Goal: Task Accomplishment & Management: Manage account settings

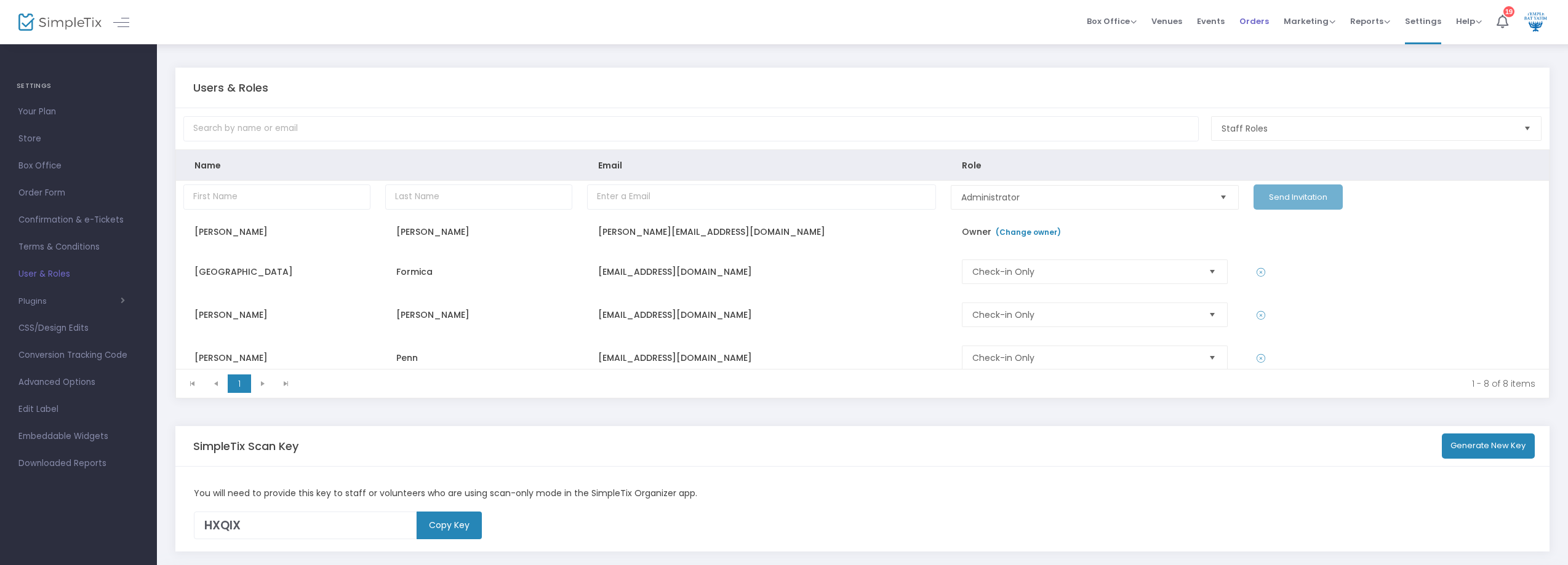
click at [1255, 30] on span "Orders" at bounding box center [1254, 21] width 29 height 31
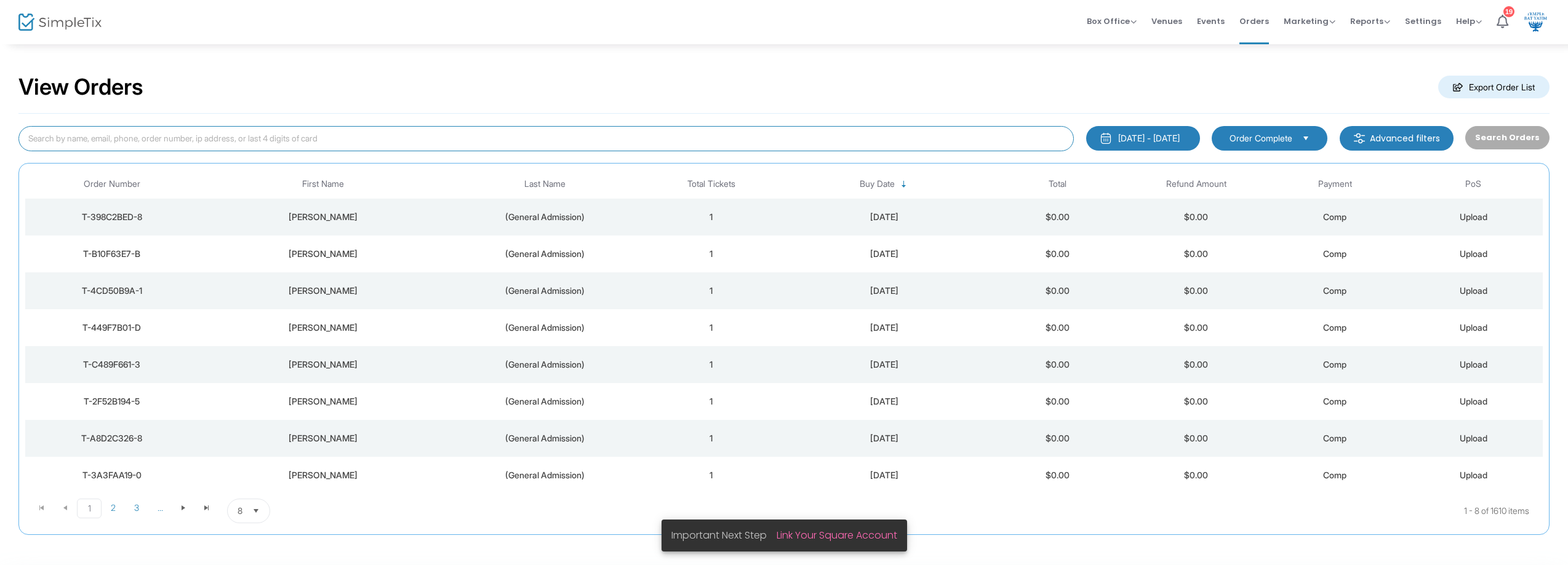
click at [277, 140] on input at bounding box center [546, 139] width 1055 height 26
type input "bahari"
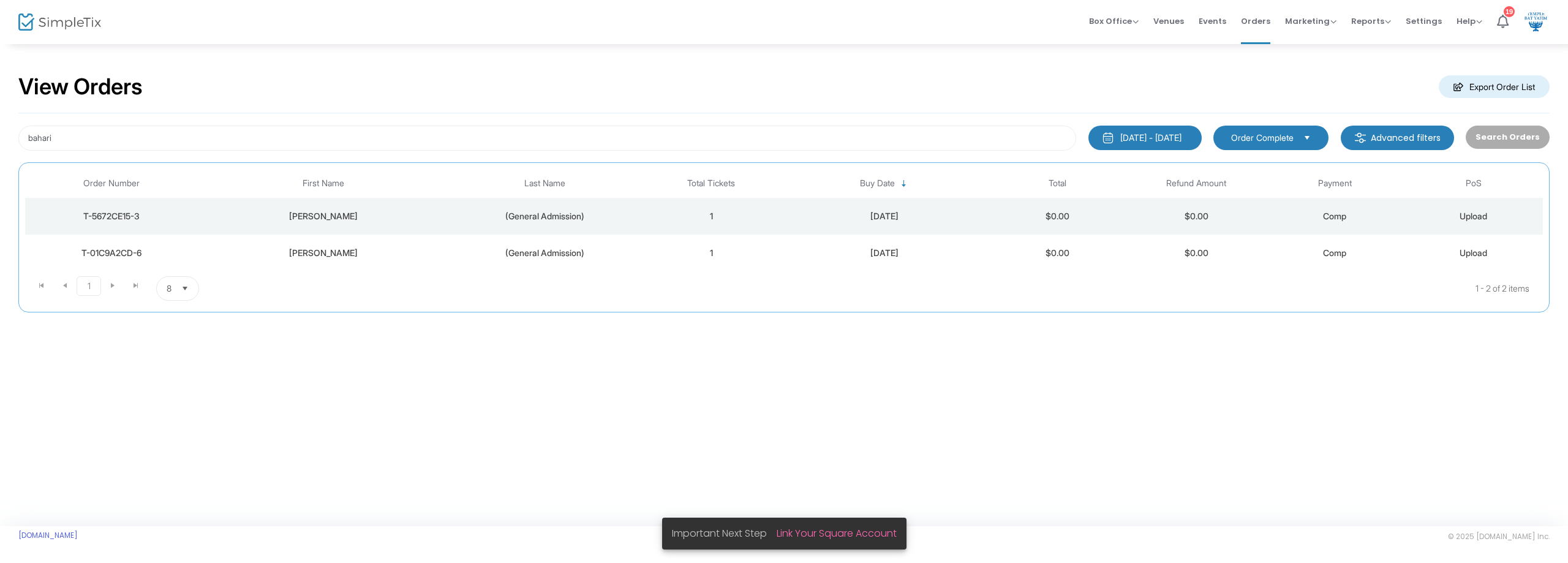
click at [324, 254] on div "[PERSON_NAME]" at bounding box center [323, 253] width 243 height 12
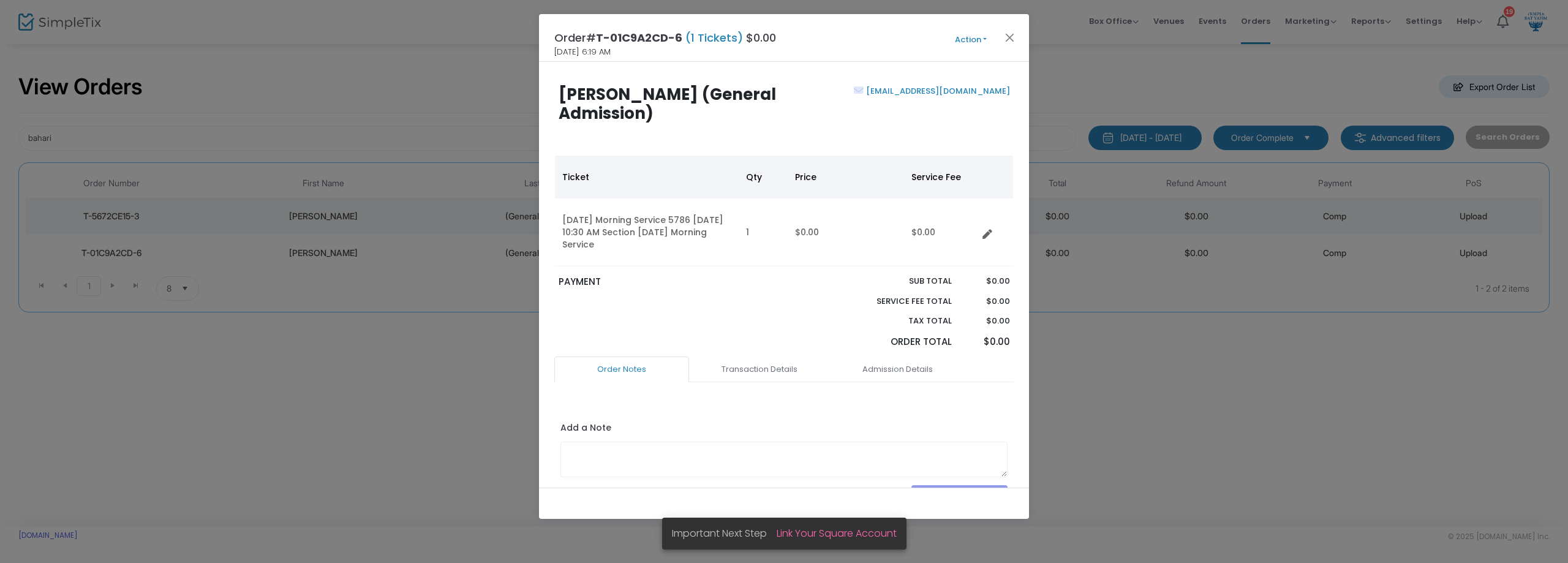
click at [984, 40] on button "Action" at bounding box center [971, 39] width 74 height 13
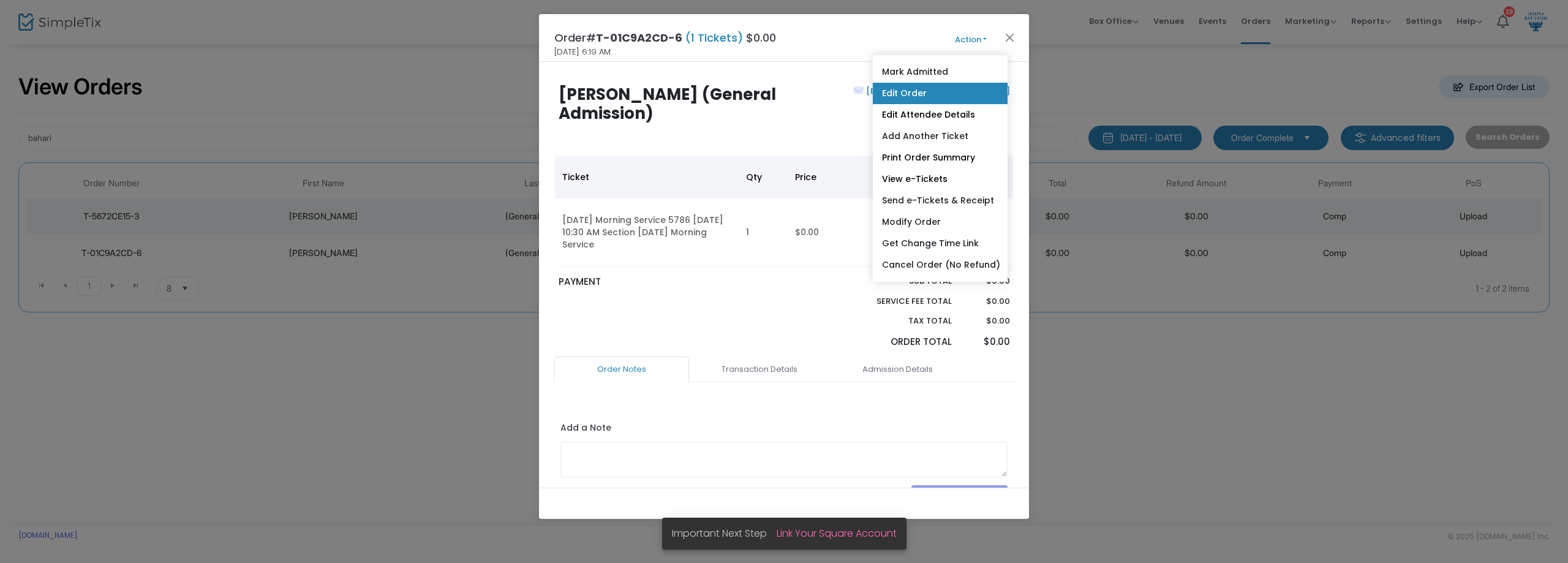
click at [963, 97] on link "Edit Order" at bounding box center [940, 93] width 135 height 22
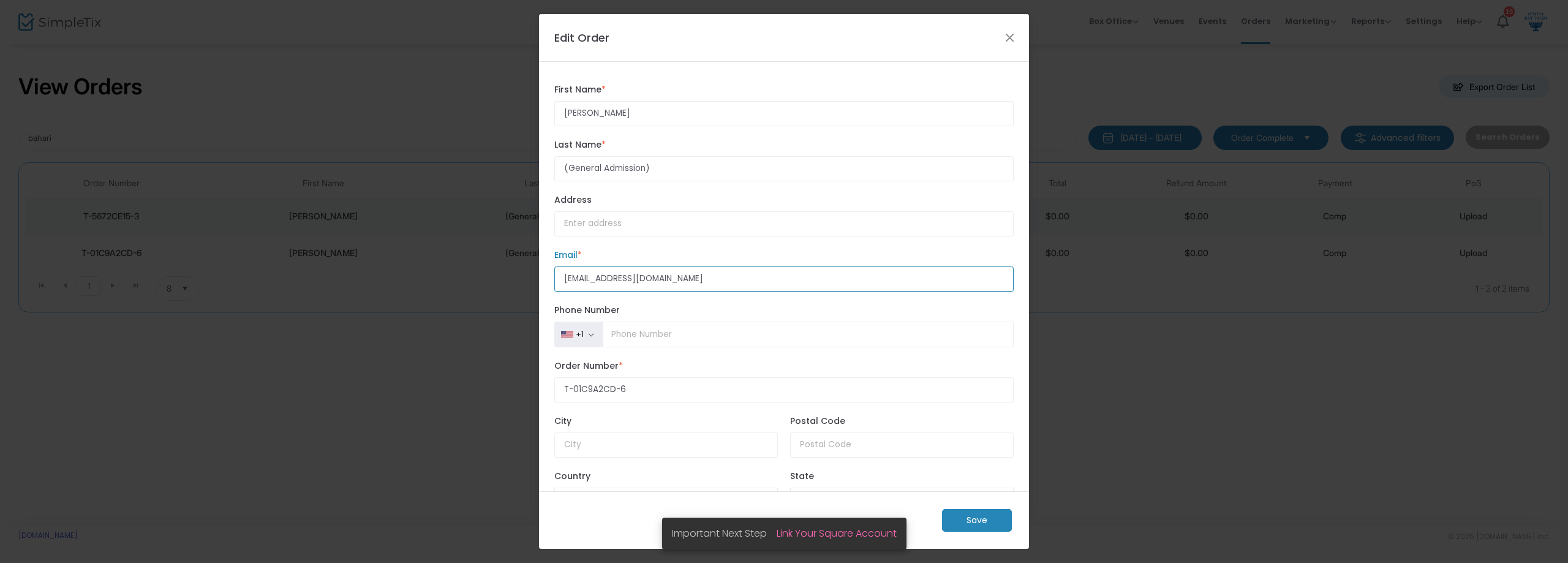
click at [617, 277] on input "[EMAIL_ADDRESS][DOMAIN_NAME]" at bounding box center [784, 280] width 459 height 25
type input "[EMAIL_ADDRESS][DOMAIN_NAME]"
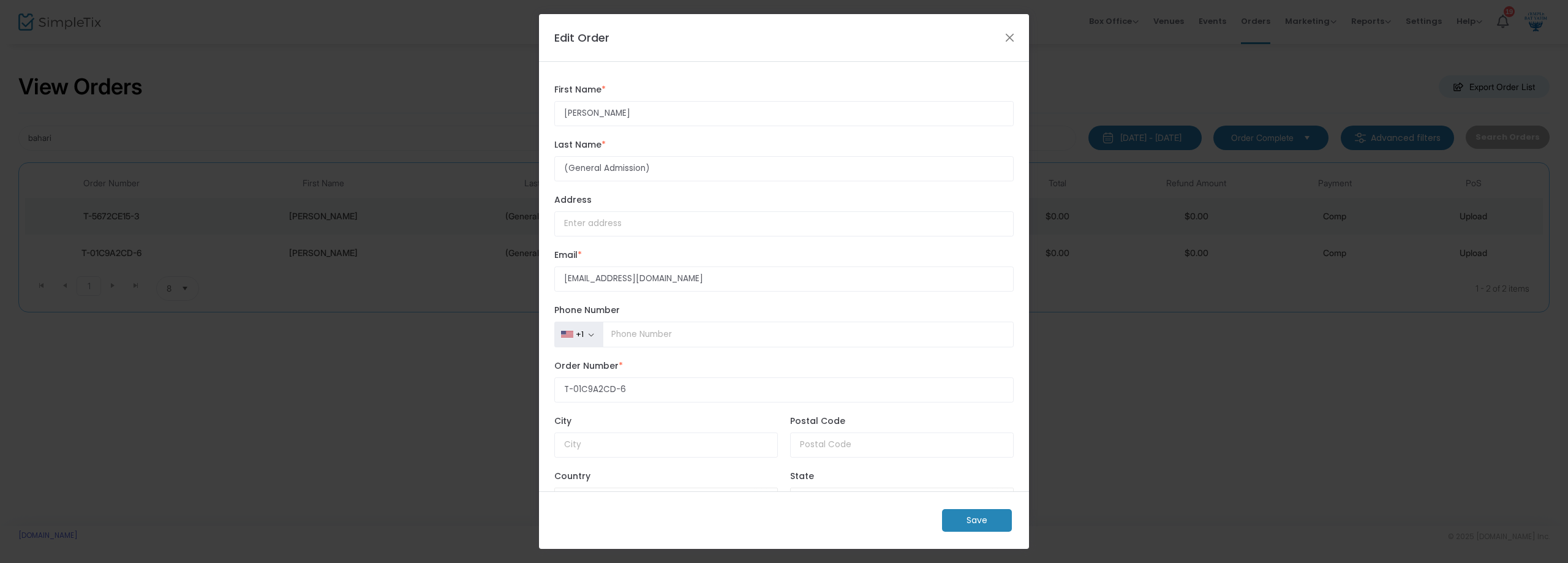
click at [965, 519] on m-button "Save" at bounding box center [977, 521] width 70 height 23
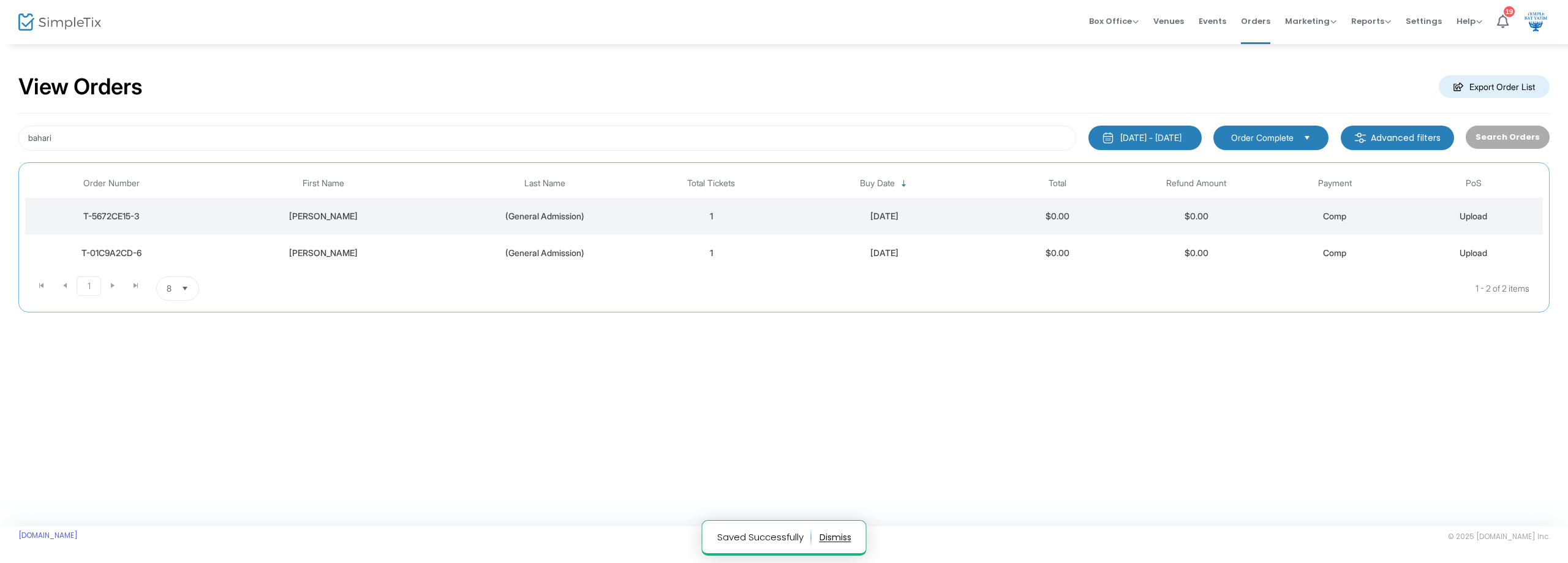
click at [942, 257] on div "[DATE]" at bounding box center [884, 253] width 201 height 12
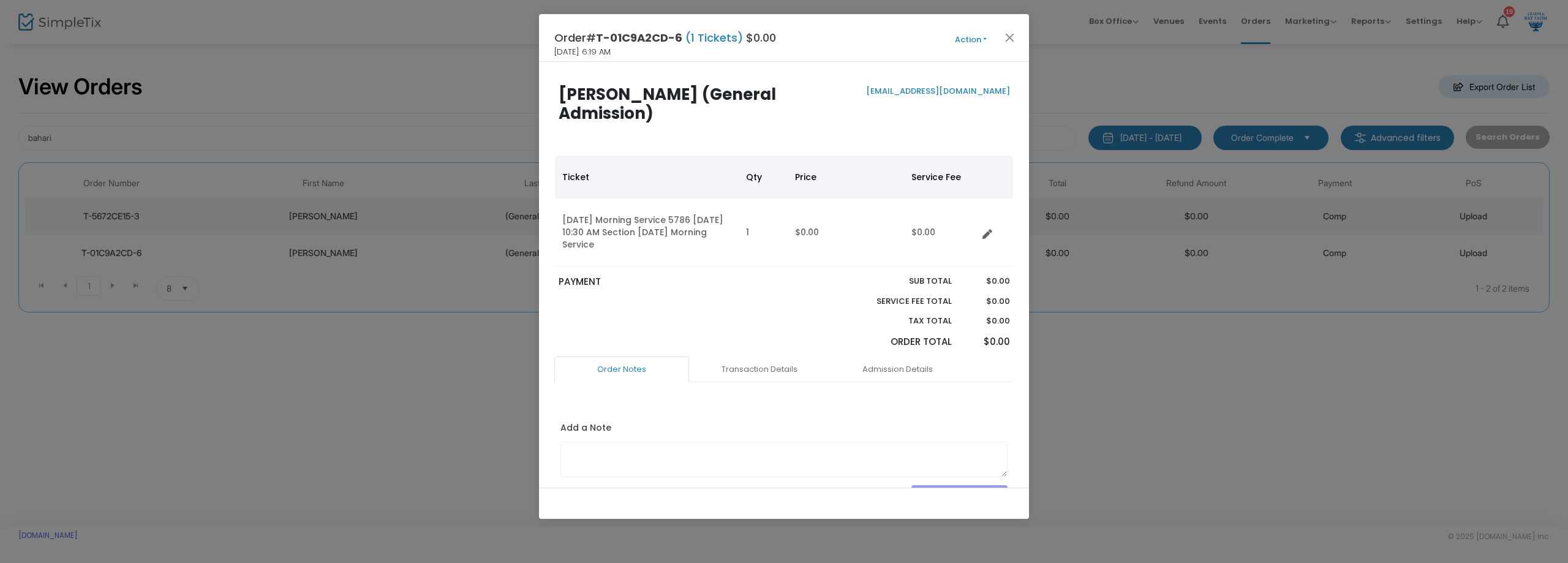
click at [984, 37] on button "Action" at bounding box center [971, 39] width 74 height 13
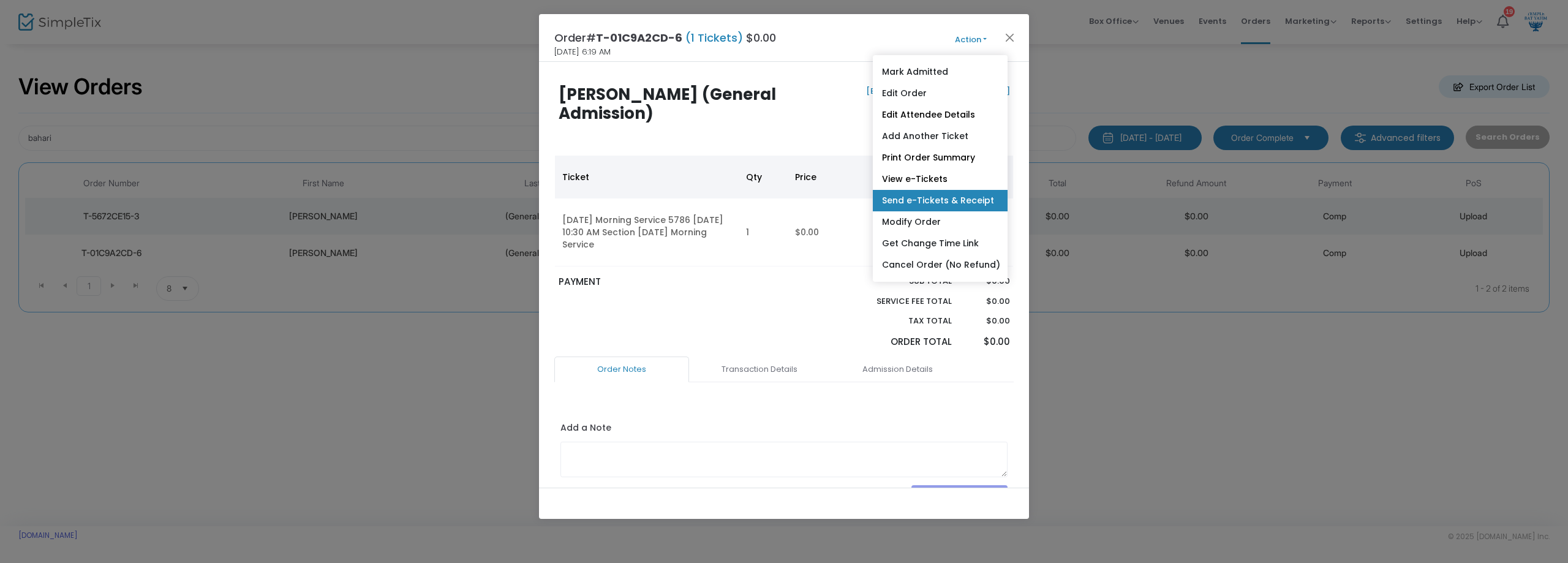
click at [956, 194] on link "Send e-Tickets & Receipt" at bounding box center [940, 201] width 135 height 22
type input "[EMAIL_ADDRESS][DOMAIN_NAME]"
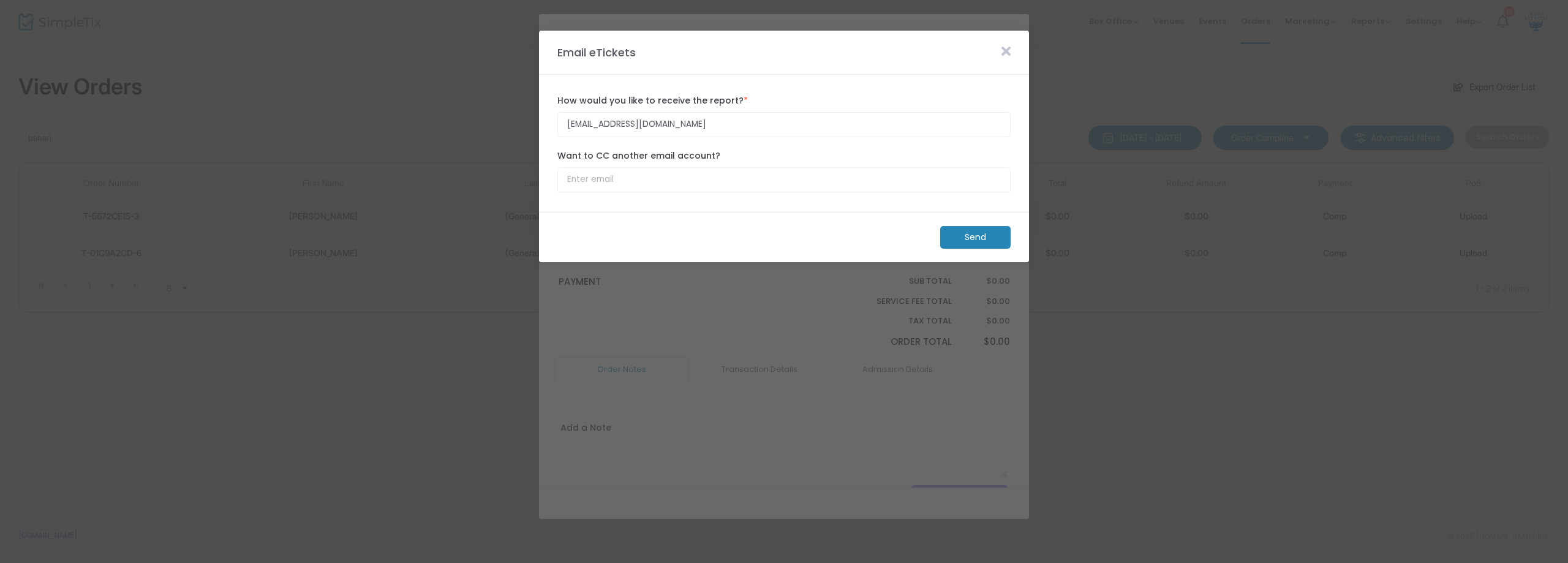
click at [950, 233] on m-button "Send" at bounding box center [975, 238] width 70 height 23
